Goal: Task Accomplishment & Management: Use online tool/utility

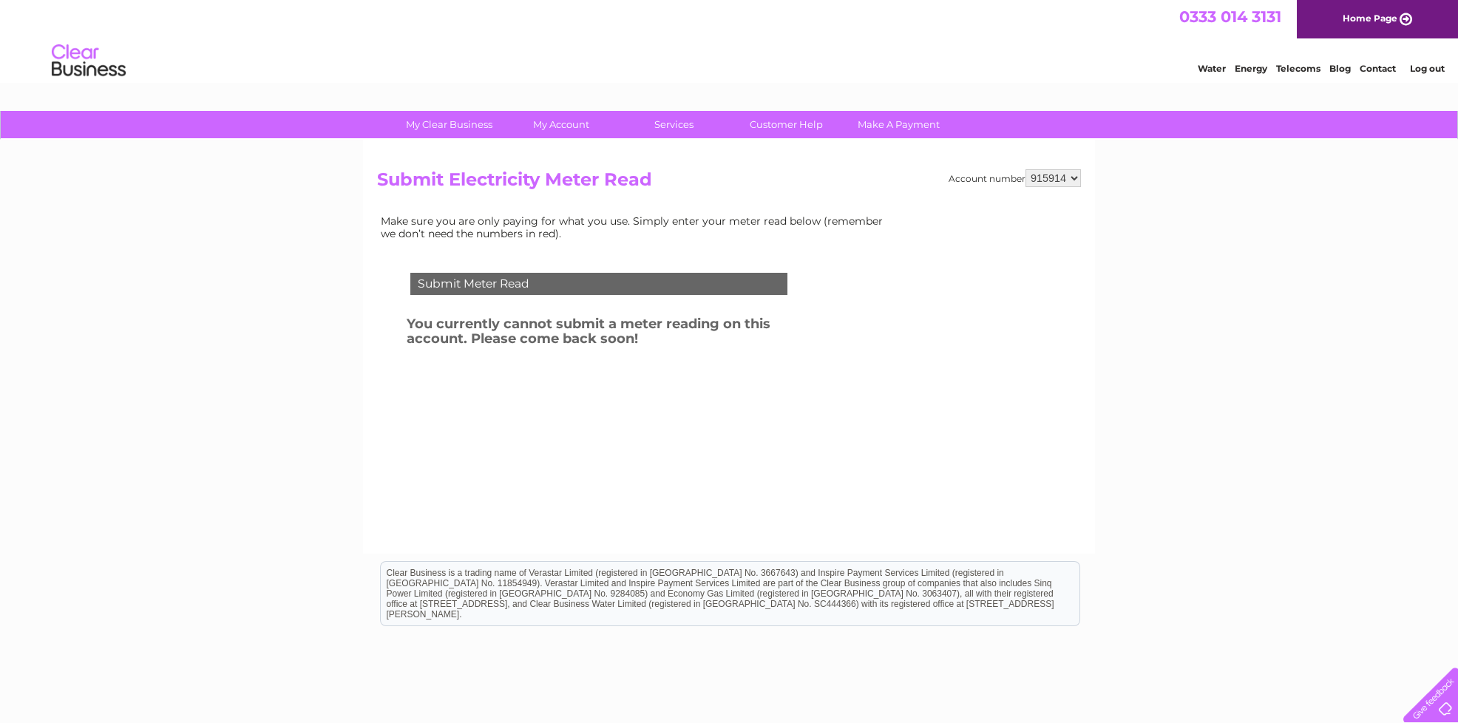
click at [1058, 180] on select "915914 975811" at bounding box center [1052, 178] width 55 height 18
select select "975811"
click at [1027, 169] on select "915914 975811" at bounding box center [1052, 178] width 55 height 18
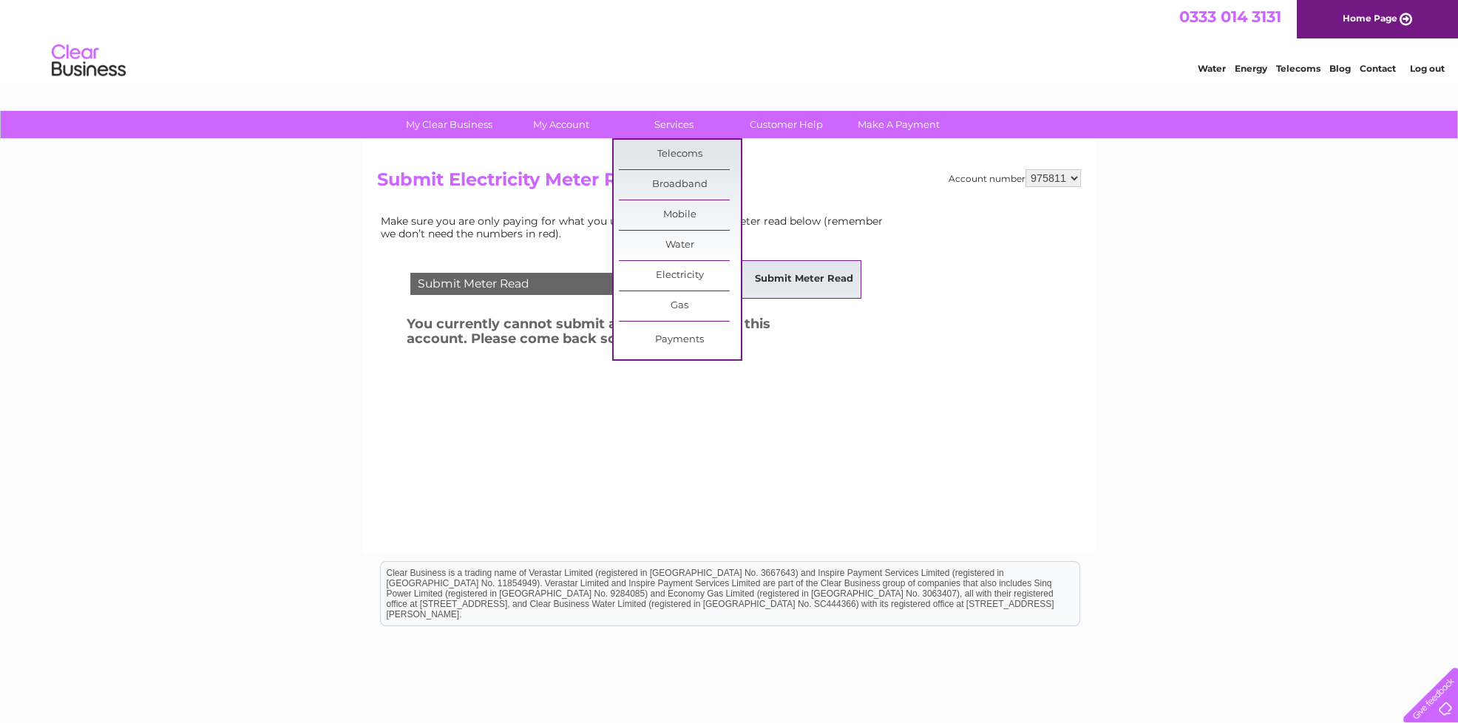
click at [774, 276] on link "Submit Meter Read" at bounding box center [804, 280] width 122 height 30
